Goal: Information Seeking & Learning: Check status

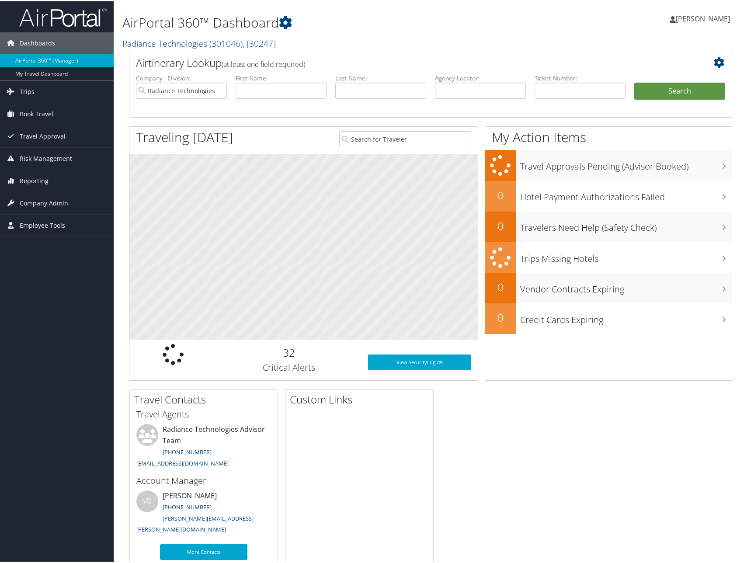
click at [37, 177] on span "Reporting" at bounding box center [34, 180] width 29 height 22
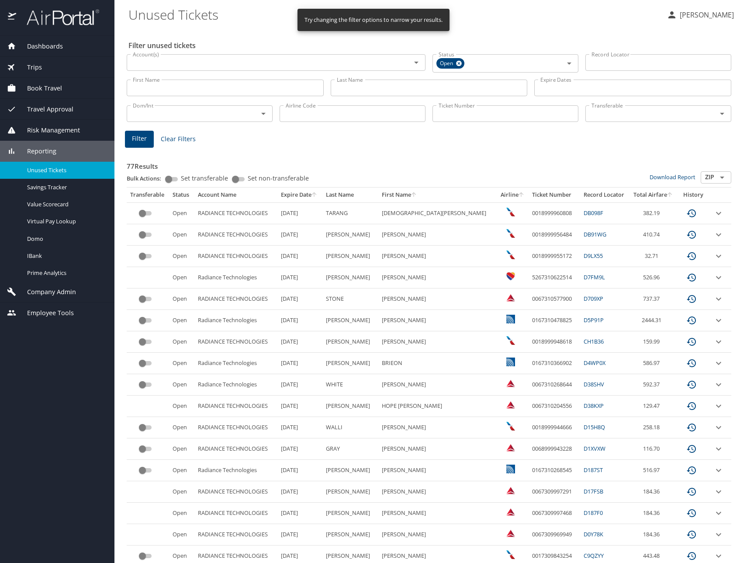
click at [396, 89] on input "Last Name" at bounding box center [429, 88] width 197 height 17
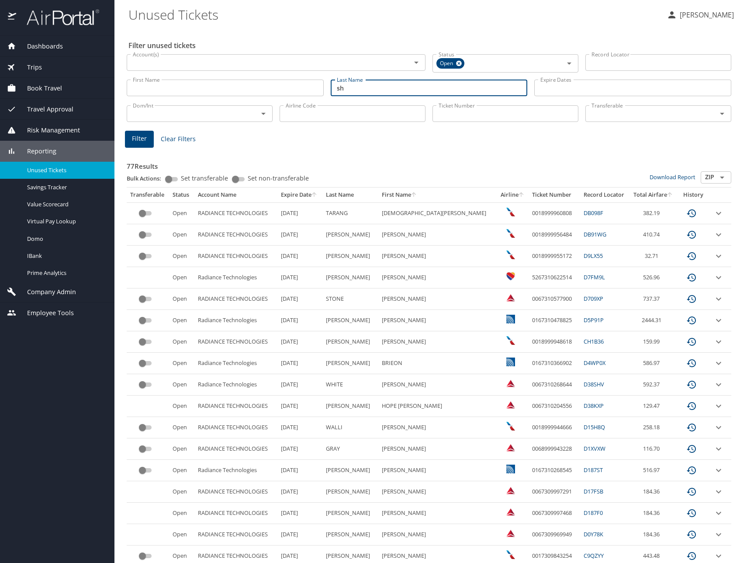
type input "s"
type input "copeland"
click at [146, 139] on span "Filter" at bounding box center [139, 138] width 15 height 11
